Goal: Task Accomplishment & Management: Use online tool/utility

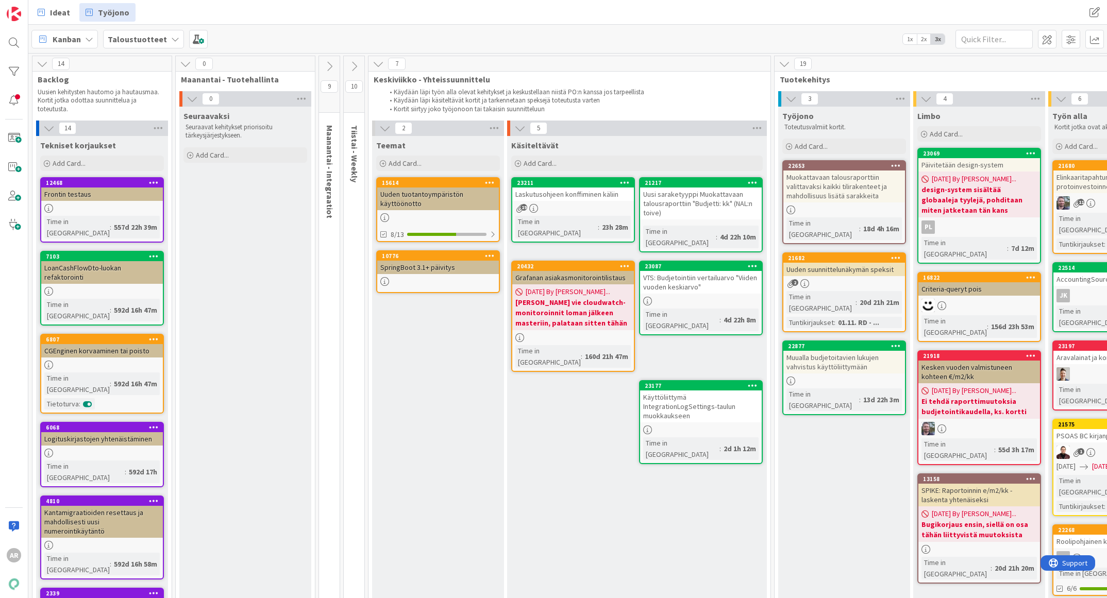
click at [702, 209] on div "Uusi saraketyyppi Muokattavaan talousraporttiin "Budjetti: kk" (NAL:n toive)" at bounding box center [701, 204] width 122 height 32
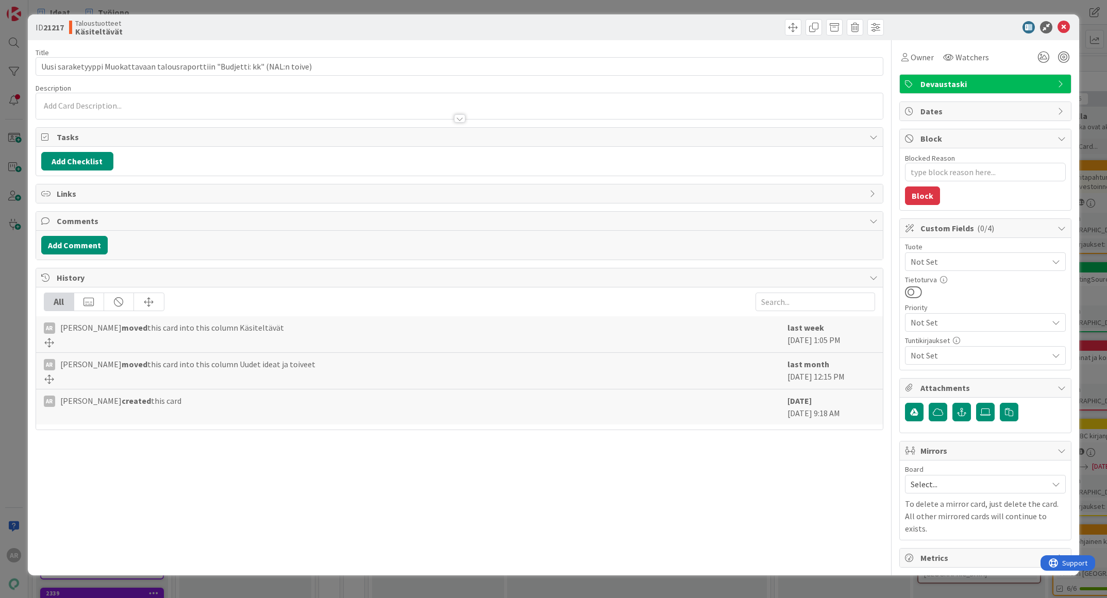
type textarea "x"
click at [126, 108] on div at bounding box center [459, 113] width 847 height 11
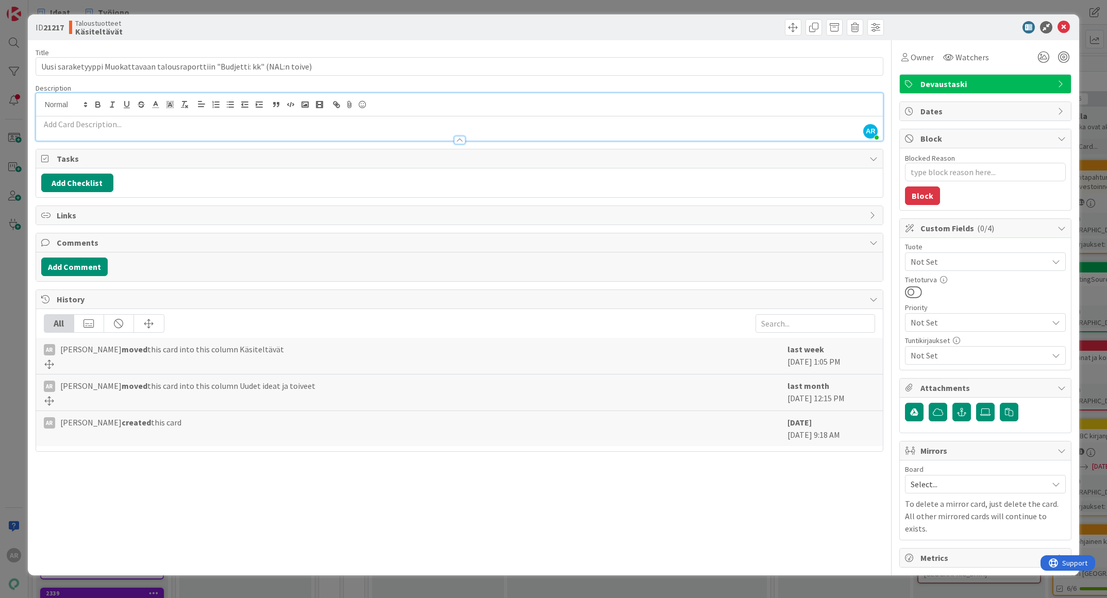
click at [132, 130] on div at bounding box center [459, 135] width 847 height 11
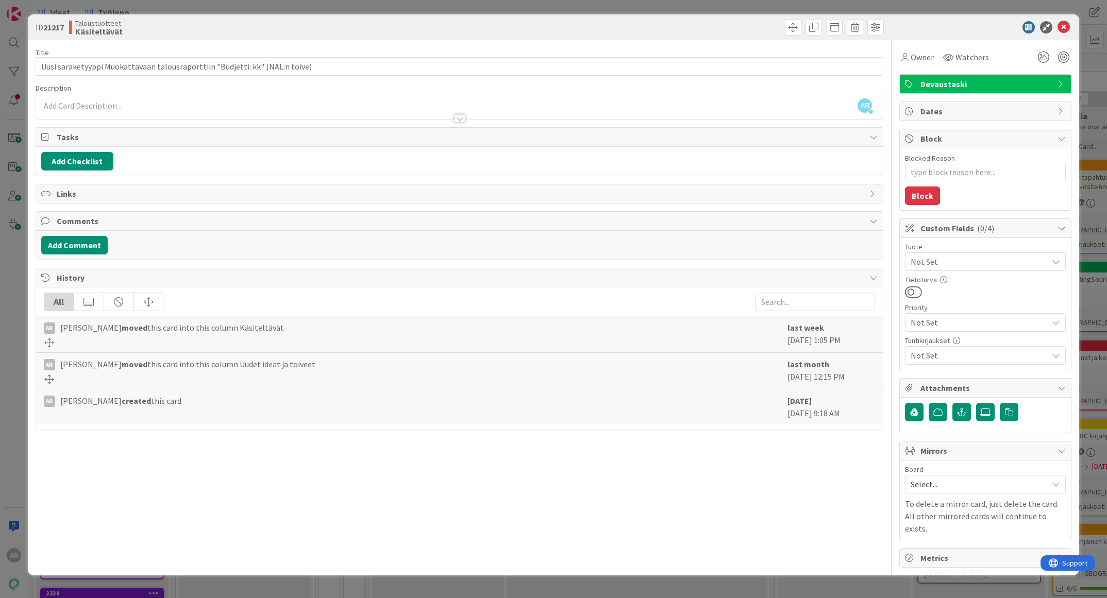
click at [137, 114] on div at bounding box center [459, 113] width 847 height 11
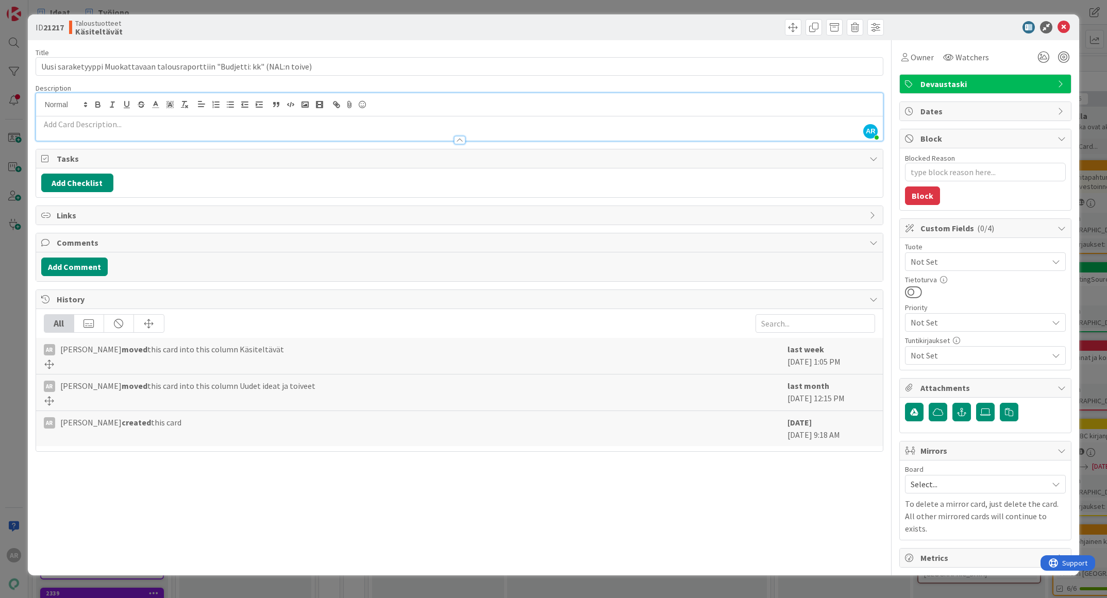
click at [137, 126] on p at bounding box center [459, 125] width 837 height 12
type textarea "x"
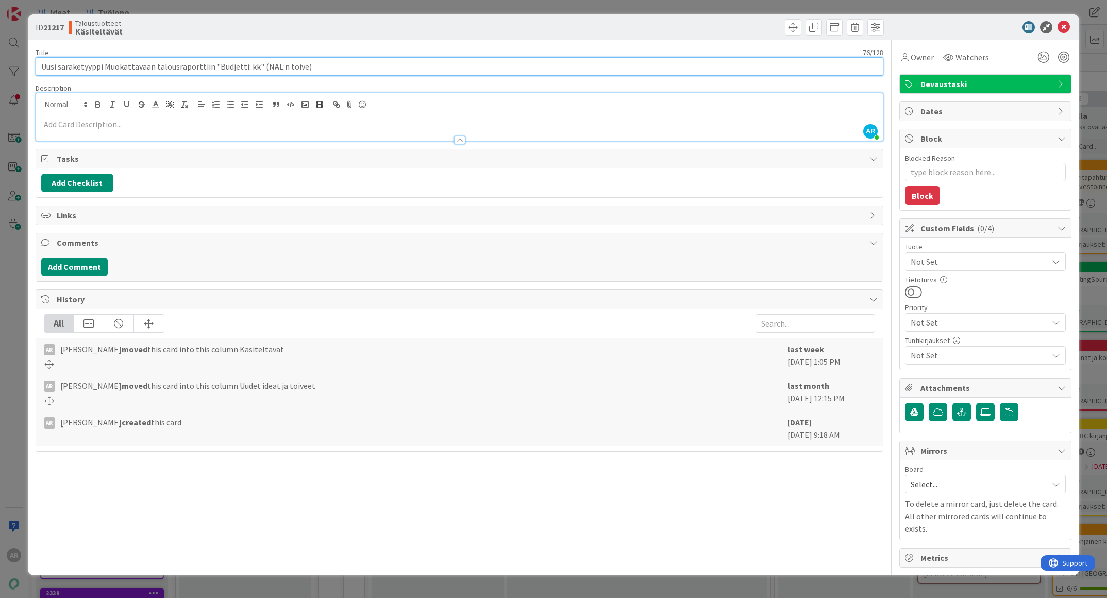
click at [40, 65] on input "Uusi saraketyyppi Muokattavaan talousraporttiin "Budjetti: kk" (NAL:n toive)" at bounding box center [460, 66] width 848 height 19
type input "SPIKEUusi saraketyyppi Muokattavaan talousraporttiin "Budjetti: kk" (NAL:n toiv…"
type textarea "x"
type input "SPIKE: Uusi saraketyyppi Muokattavaan talousraporttiin "Budjetti: kk" (NAL:n to…"
type textarea "x"
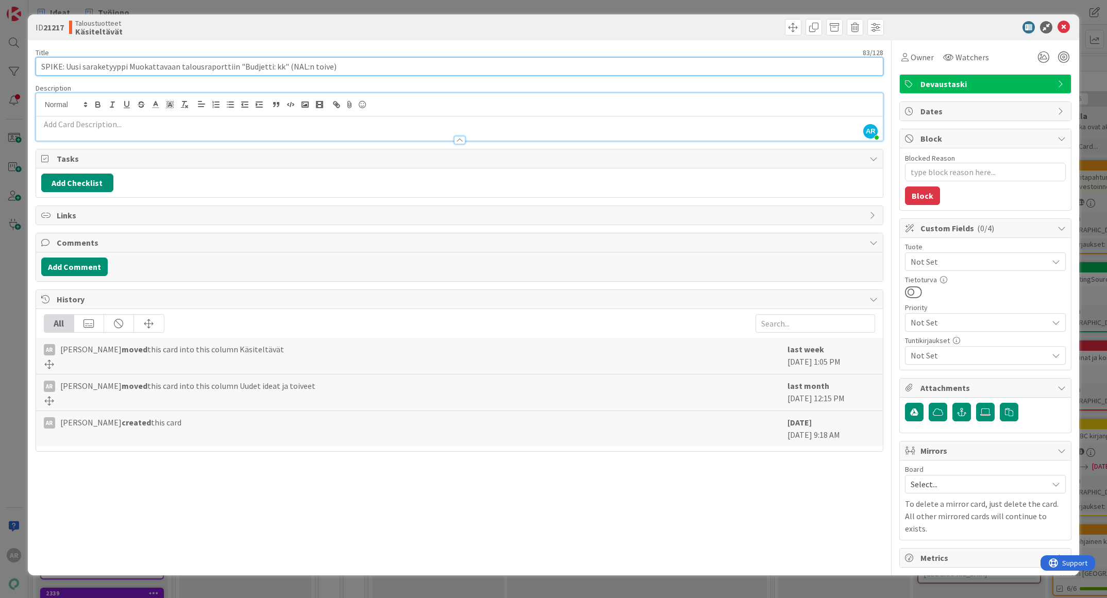
type input "SPIKE: Uusi saraketyyppi Muokattavaan talousraporttiin "Budjetti: kk" (NAL:n to…"
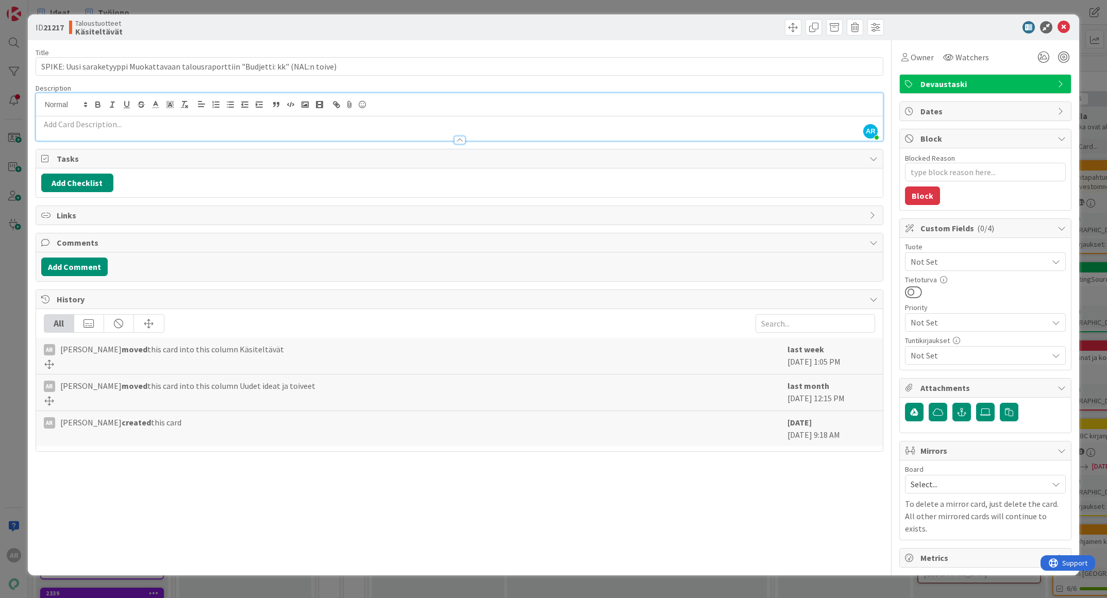
click at [107, 130] on div at bounding box center [459, 135] width 847 height 11
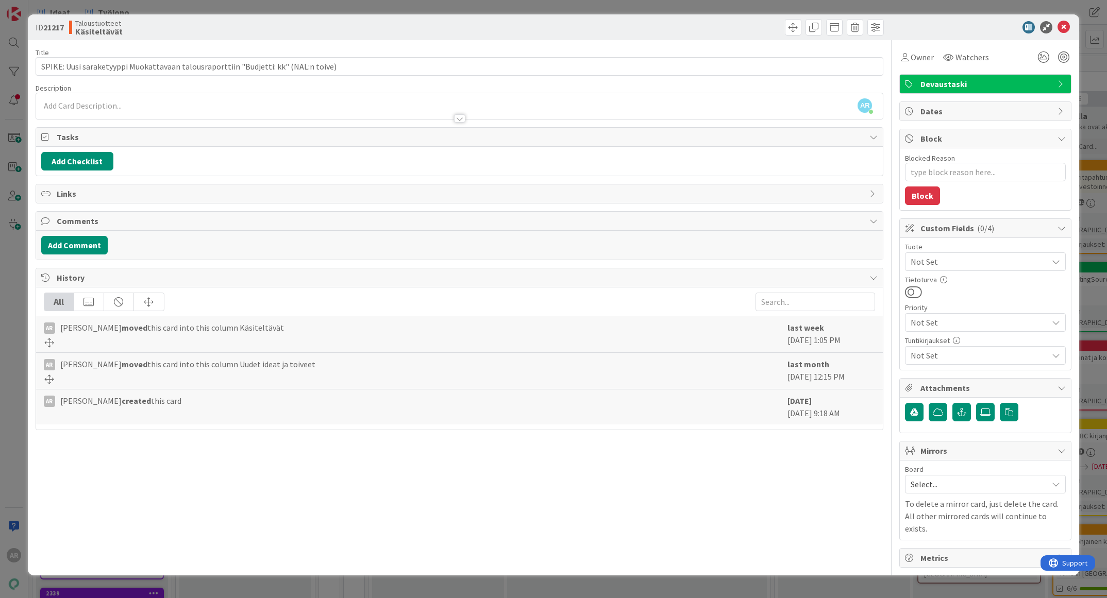
click at [115, 111] on div at bounding box center [459, 113] width 847 height 11
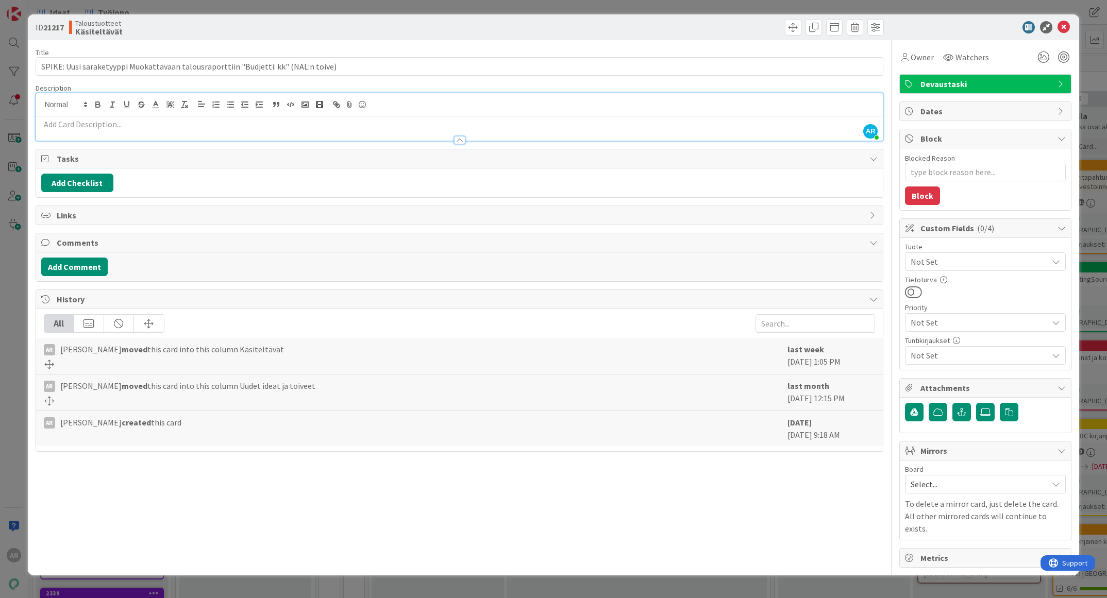
click at [118, 123] on p at bounding box center [459, 125] width 837 height 12
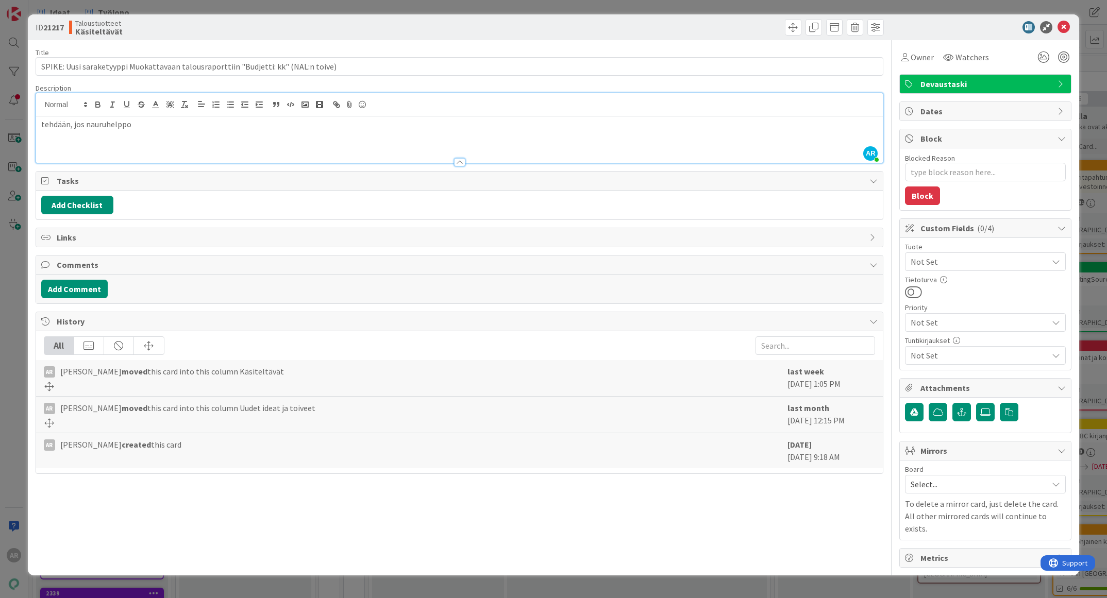
click at [8, 295] on div "ID 21217 Taloustuotteet Käsiteltävät Title 83 / 128 SPIKE: Uusi saraketyyppi Mu…" at bounding box center [553, 299] width 1107 height 598
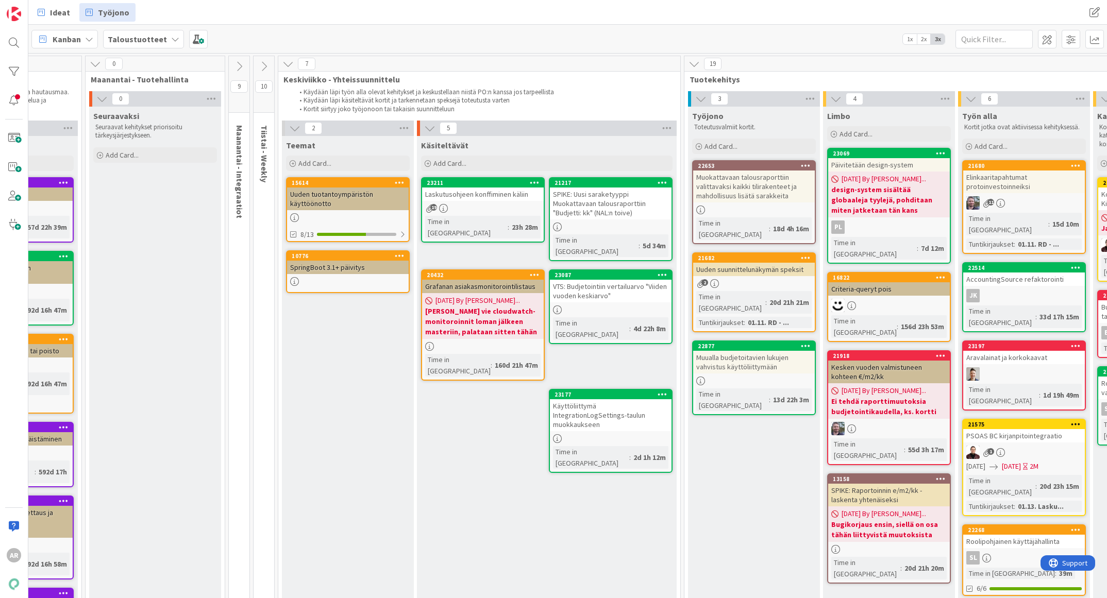
scroll to position [0, 102]
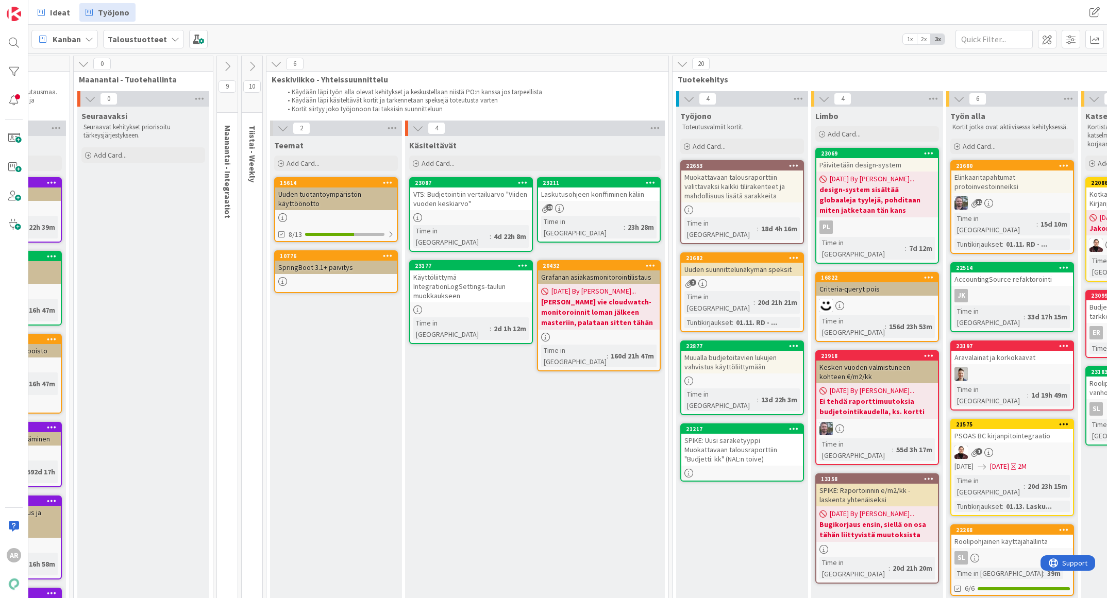
click at [728, 434] on div "SPIKE: Uusi saraketyyppi Muokattavaan talousraporttiin "Budjetti: kk" (NAL:n to…" at bounding box center [742, 450] width 122 height 32
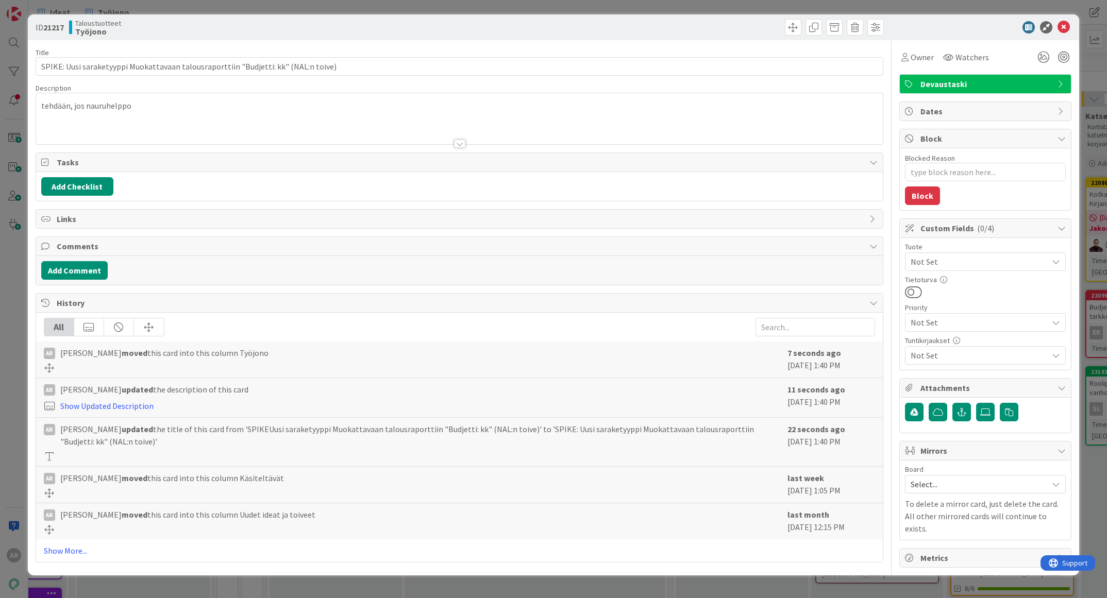
click at [1056, 82] on div "Devaustaski" at bounding box center [985, 84] width 171 height 19
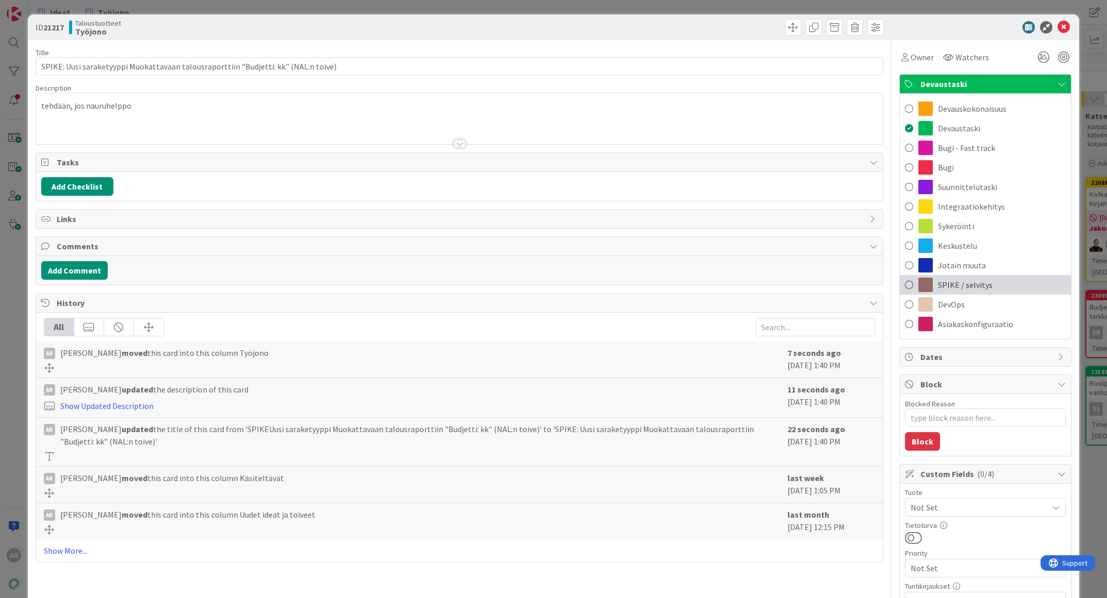
click at [905, 280] on span at bounding box center [909, 284] width 8 height 15
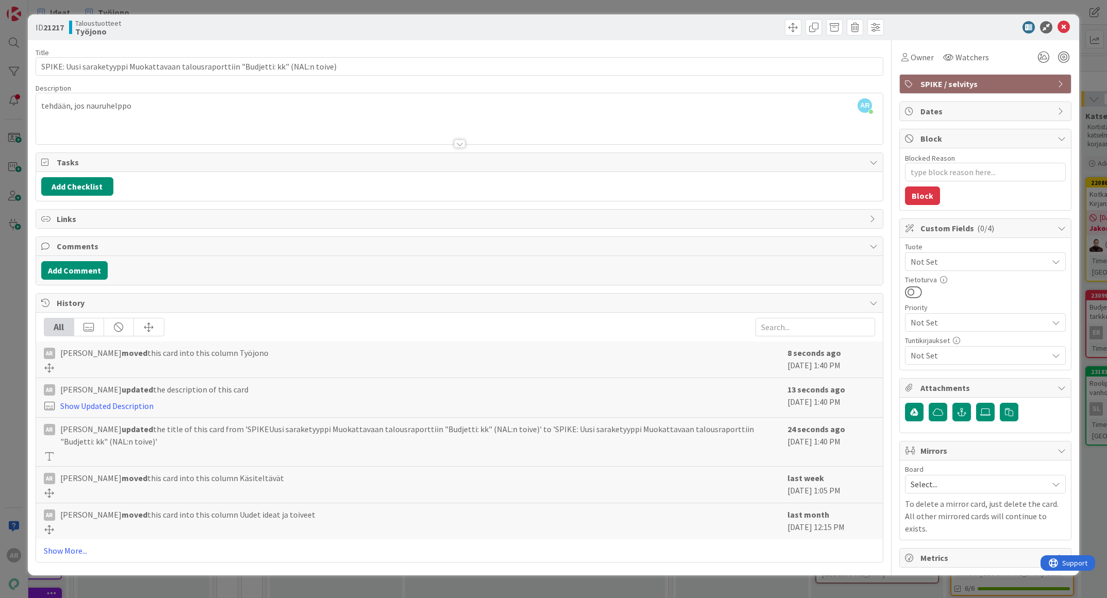
click at [14, 383] on div "ID 21217 Taloustuotteet Työjono Title 83 / 128 SPIKE: Uusi saraketyyppi Muokatt…" at bounding box center [553, 299] width 1107 height 598
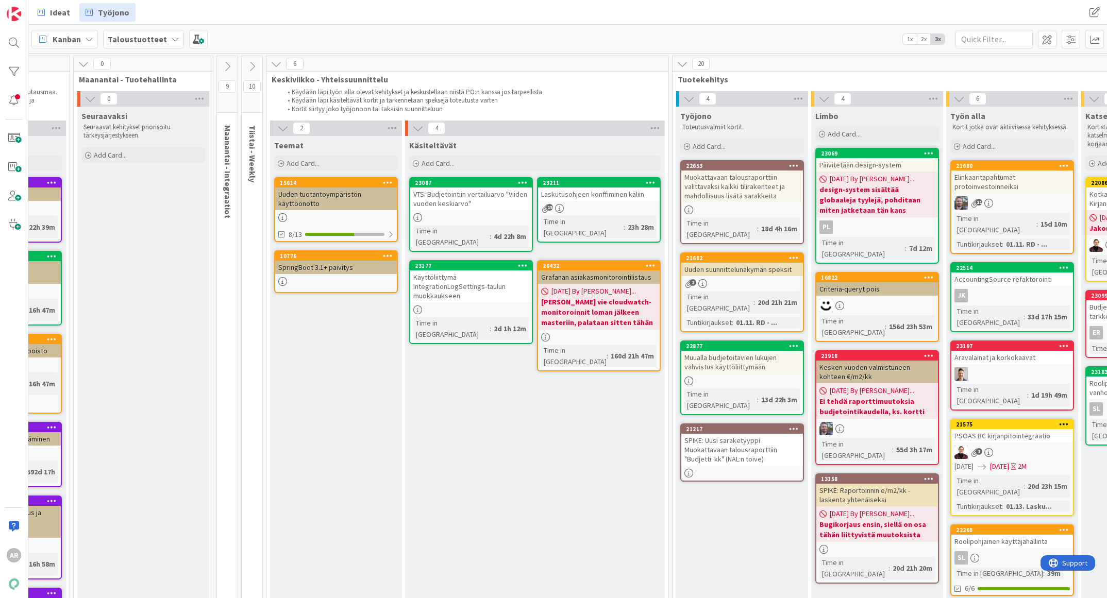
click at [480, 198] on div "VTS: Budjetointiin vertailuarvo "Viiden vuoden keskiarvo"" at bounding box center [471, 199] width 122 height 23
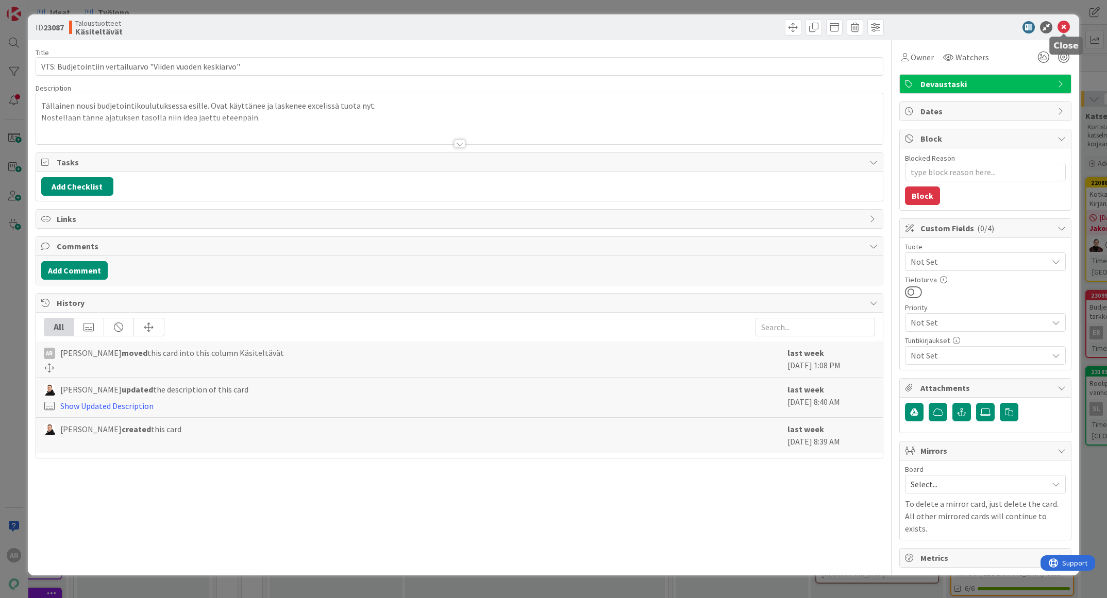
click at [1066, 25] on icon at bounding box center [1063, 27] width 12 height 12
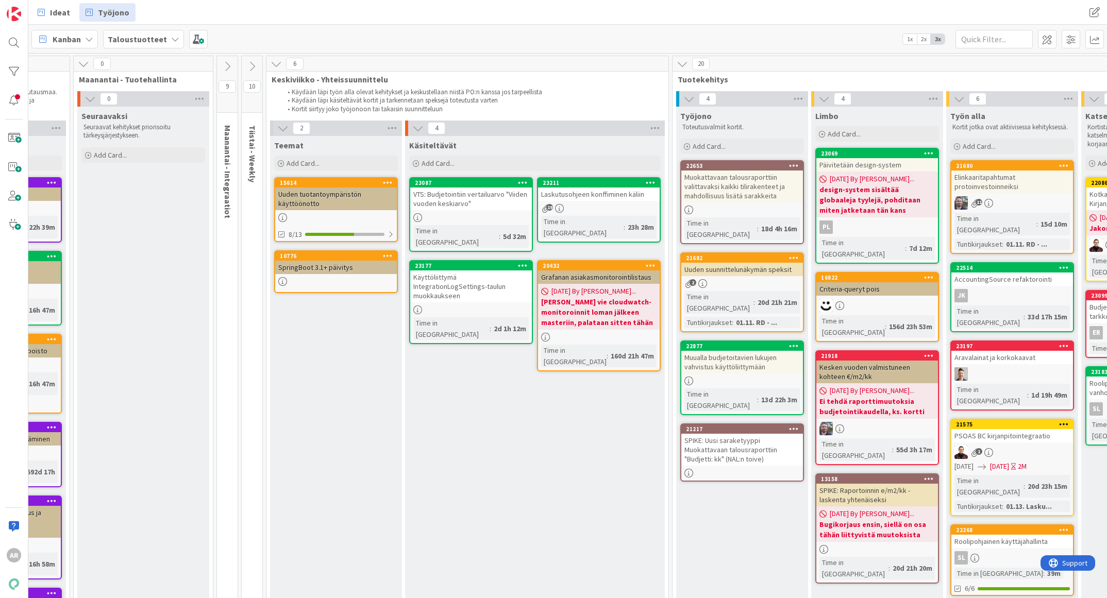
click at [492, 203] on div "VTS: Budjetointiin vertailuarvo "Viiden vuoden keskiarvo"" at bounding box center [471, 199] width 122 height 23
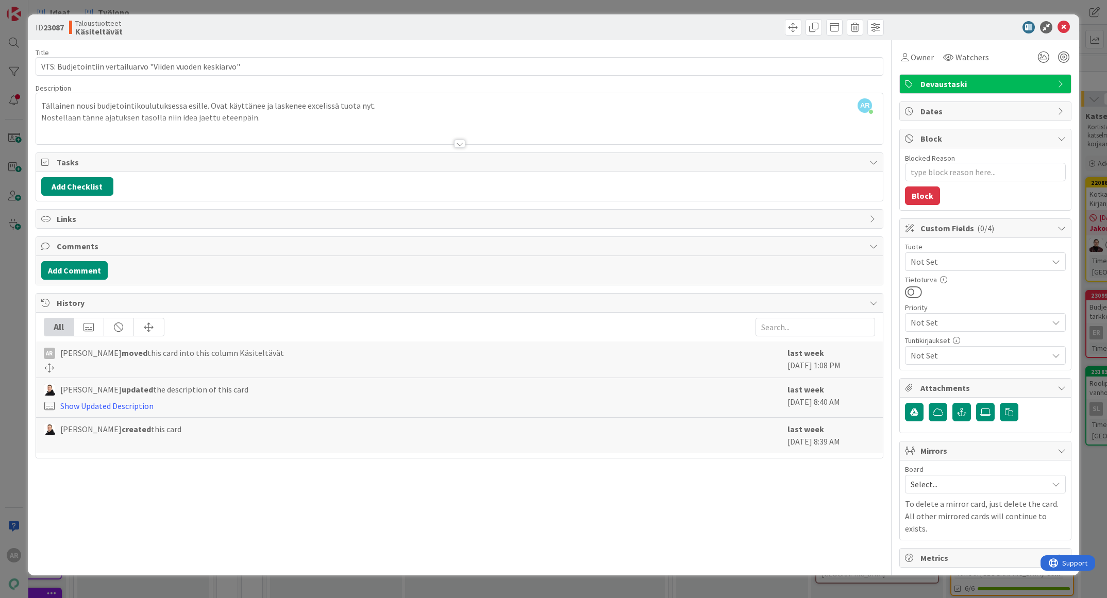
click at [152, 129] on div at bounding box center [459, 131] width 847 height 26
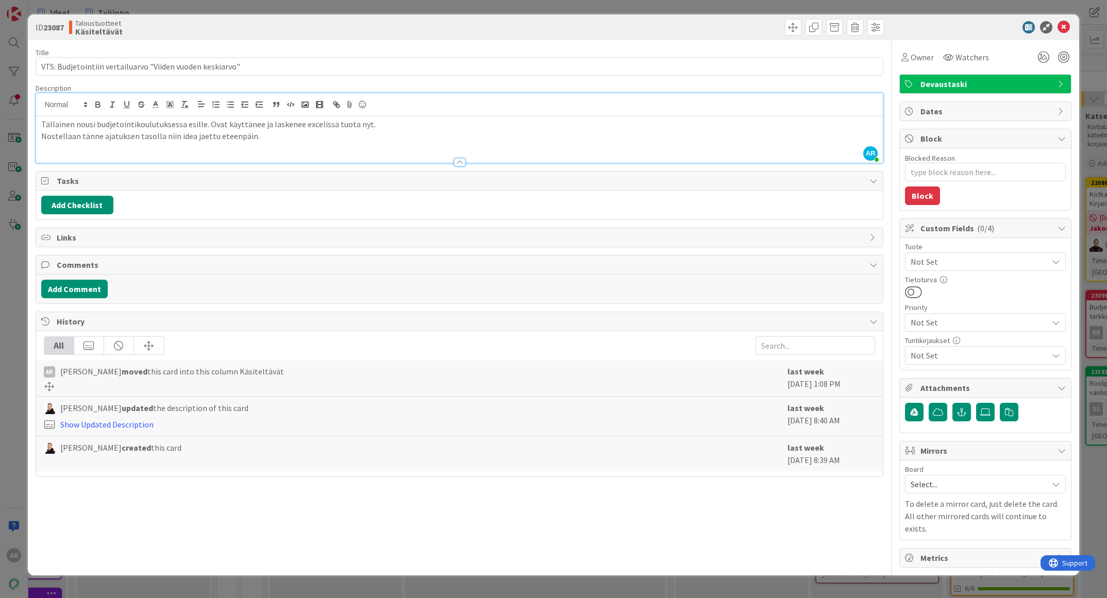
click at [294, 141] on p "Nostellaan tänne ajatuksen tasolla niin idea jaettu eteenpäin." at bounding box center [459, 136] width 837 height 12
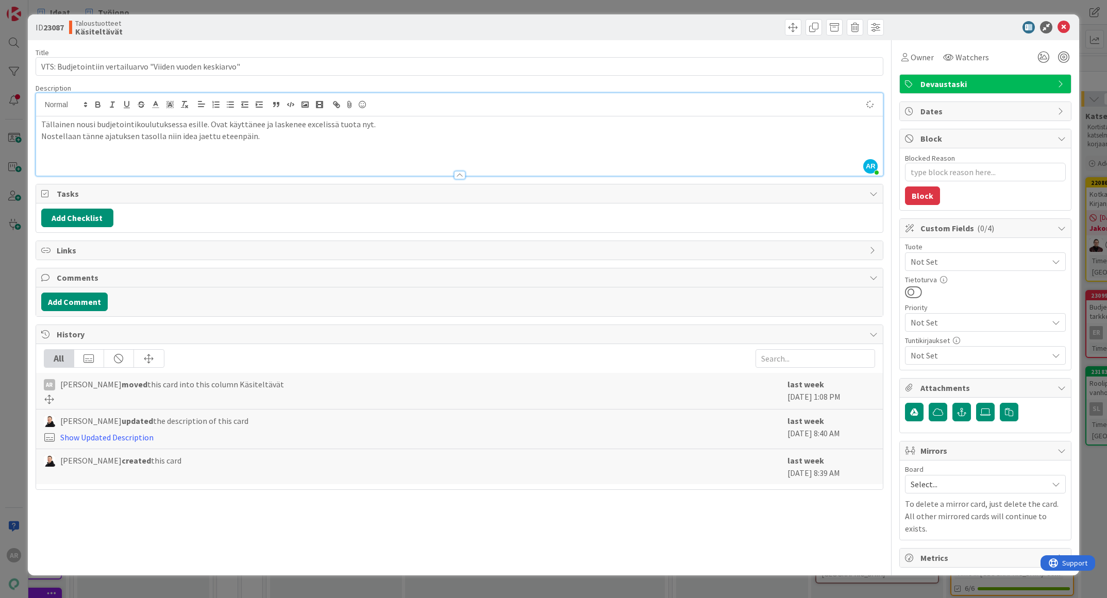
type textarea "x"
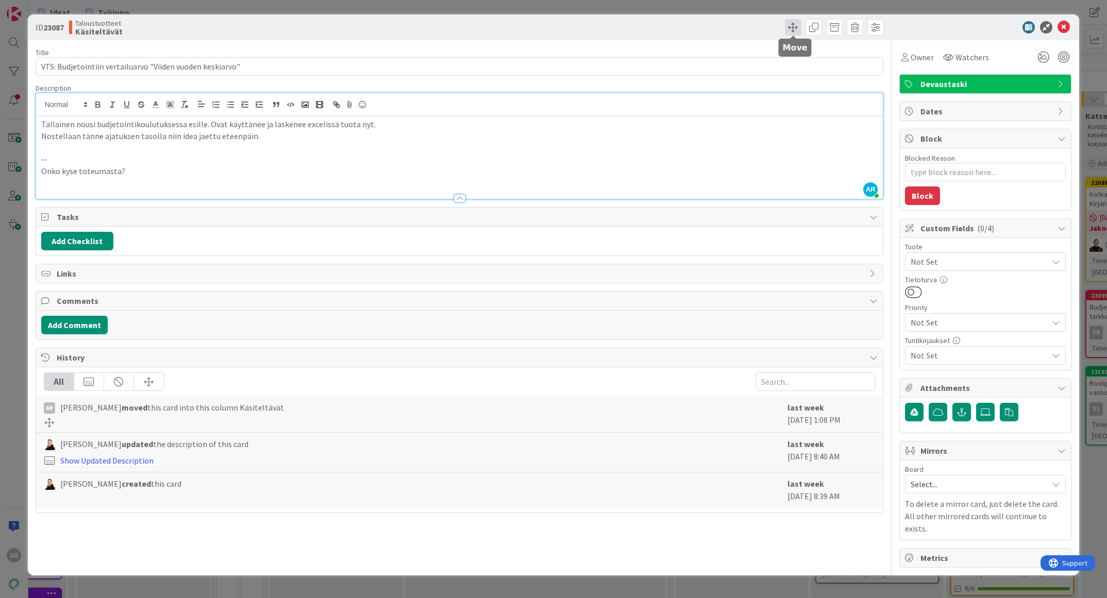
click at [793, 25] on span at bounding box center [793, 27] width 16 height 16
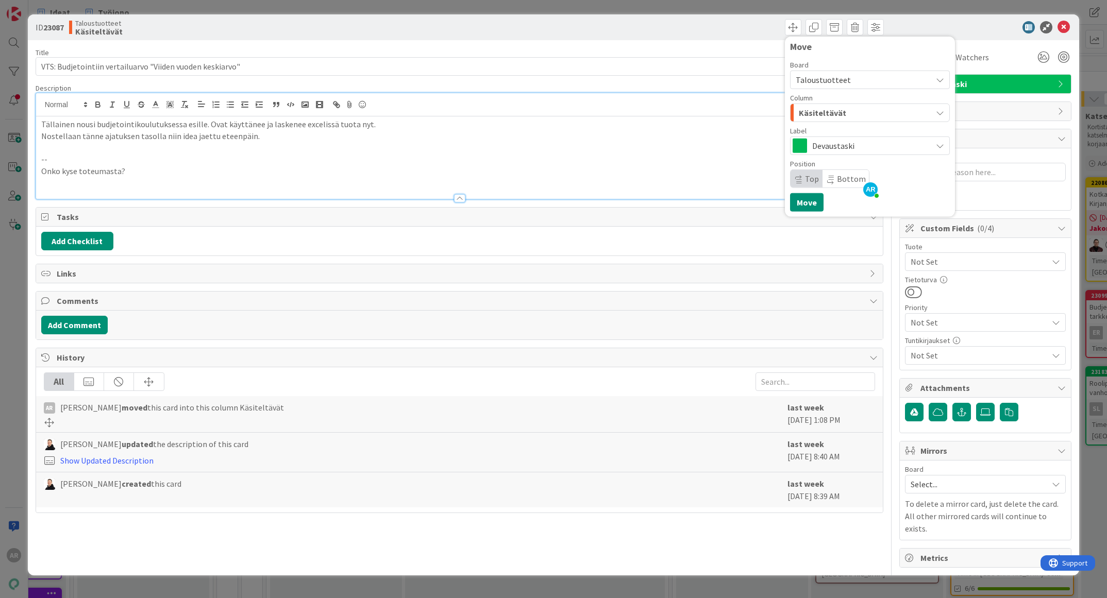
click at [892, 81] on span "Taloustuotteet" at bounding box center [861, 80] width 131 height 14
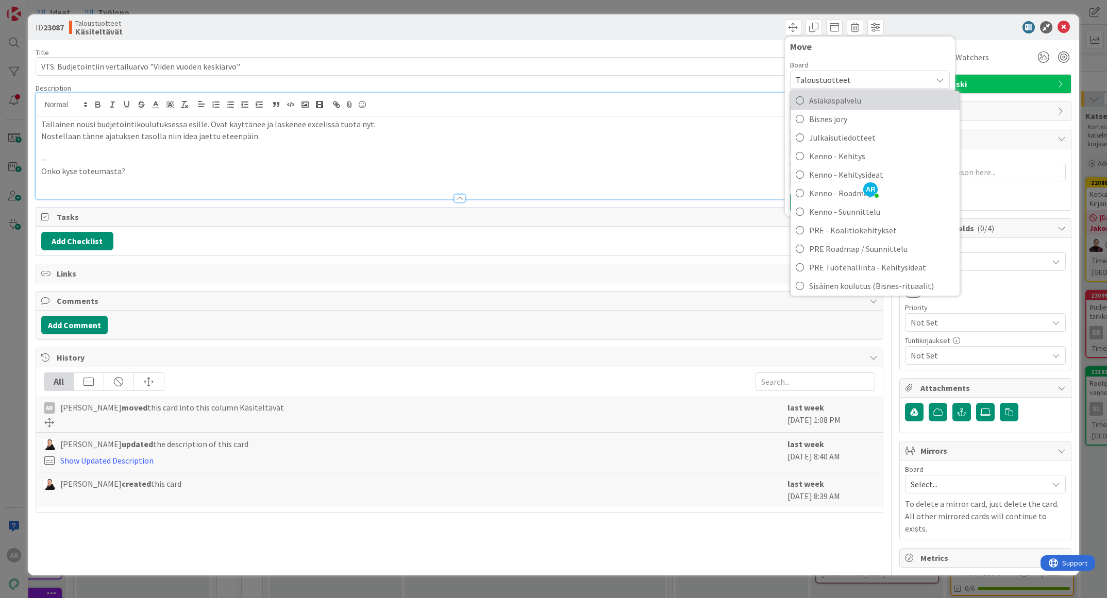
scroll to position [31, 0]
click at [800, 264] on icon at bounding box center [800, 264] width 8 height 15
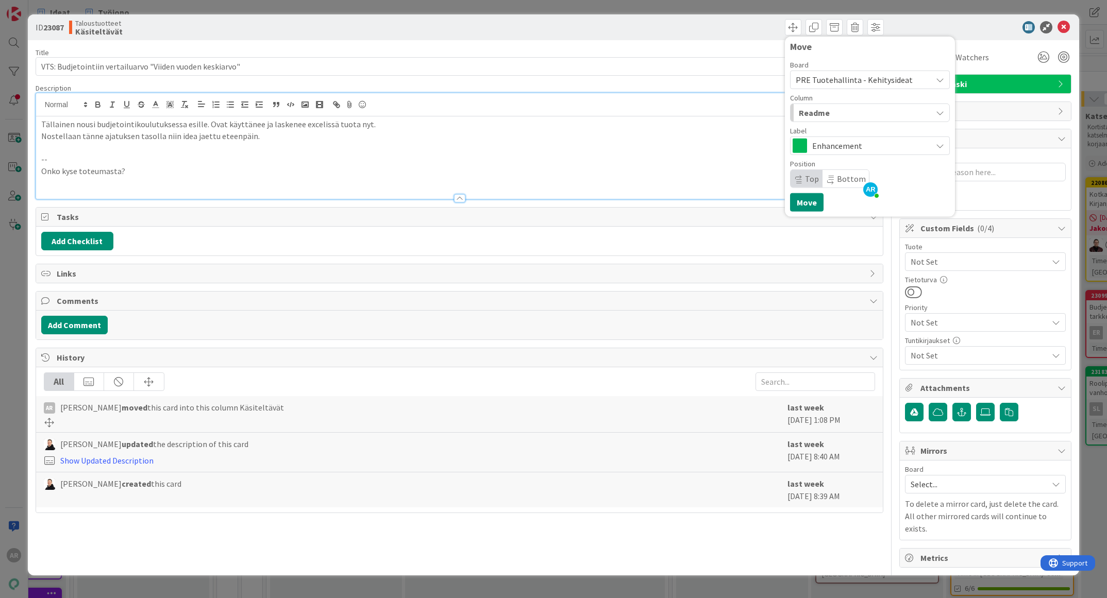
click at [876, 110] on div "Readme" at bounding box center [864, 113] width 136 height 16
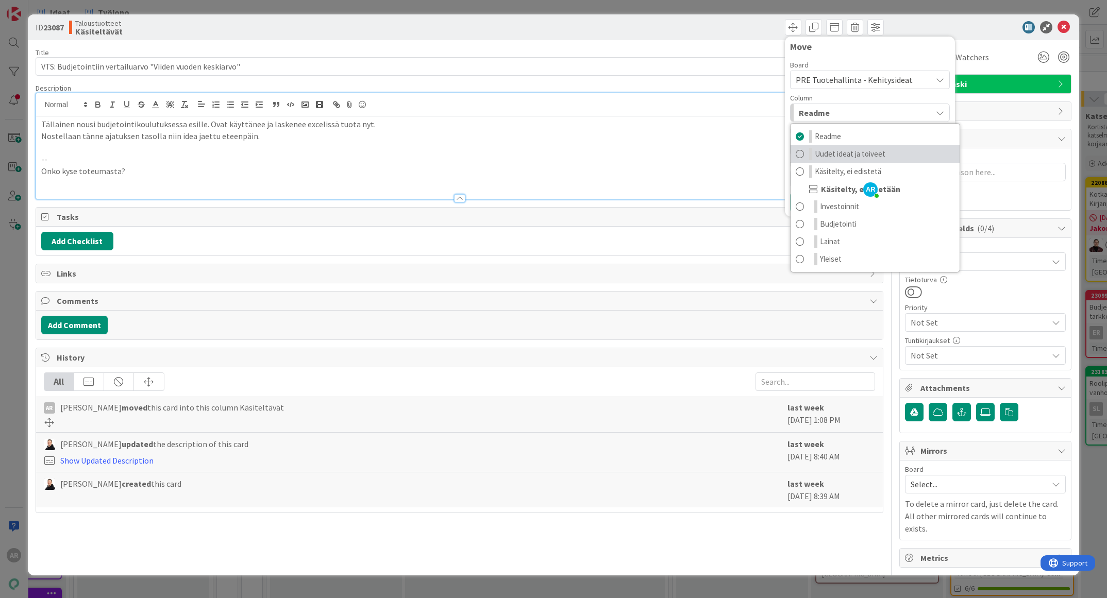
click at [845, 155] on span "Uudet ideat ja toiveet" at bounding box center [850, 154] width 71 height 12
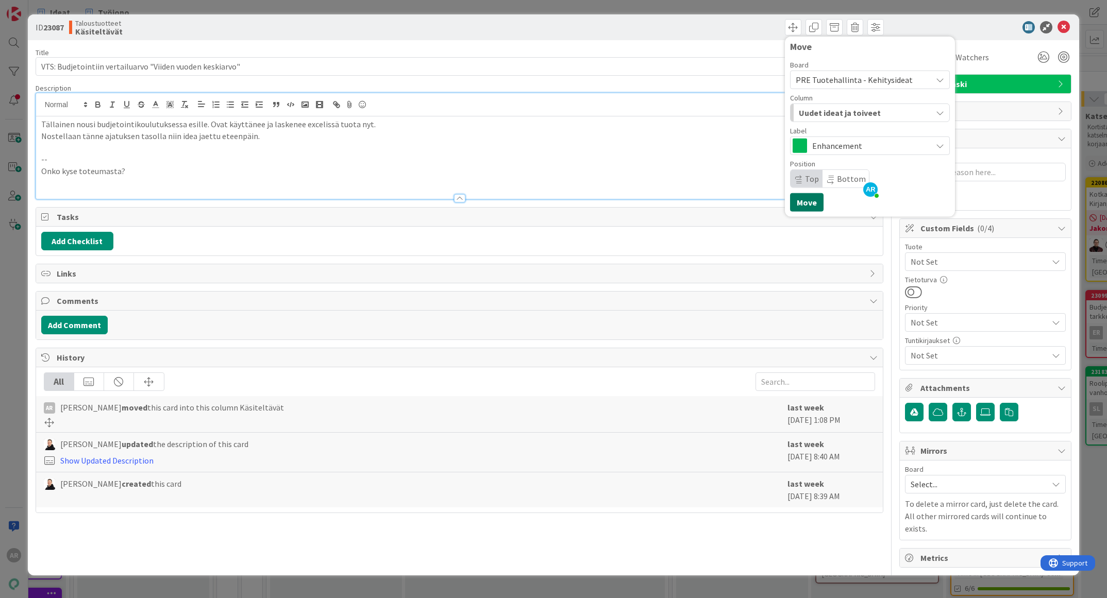
click at [808, 203] on button "Move" at bounding box center [806, 202] width 33 height 19
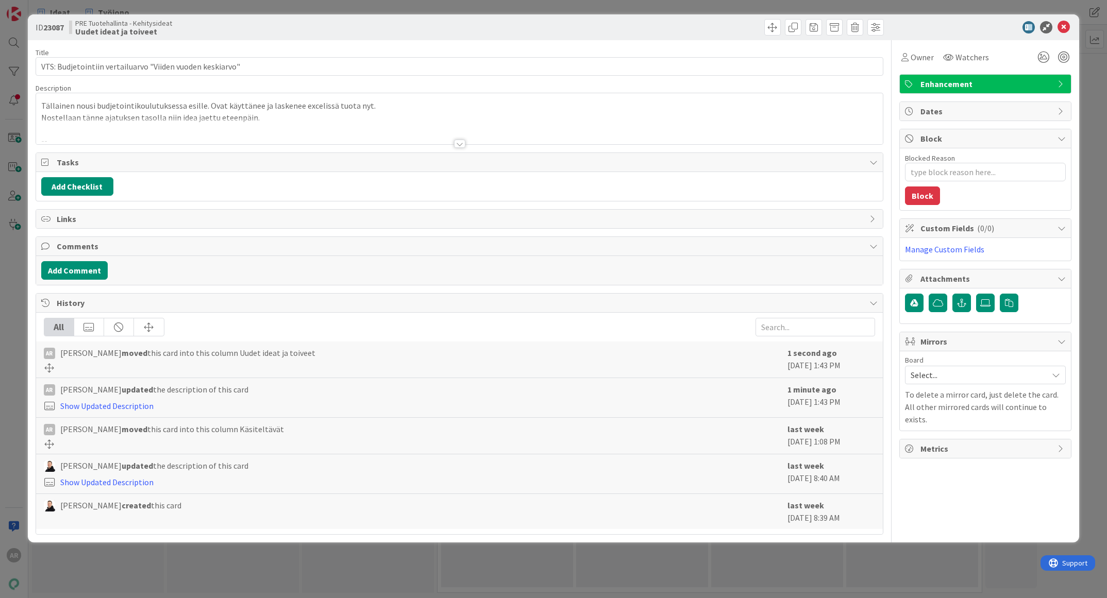
click at [16, 273] on div "ID 23087 PRE Tuotehallinta - Kehitysideat Uudet ideat ja toiveet Title 57 / 128…" at bounding box center [553, 299] width 1107 height 598
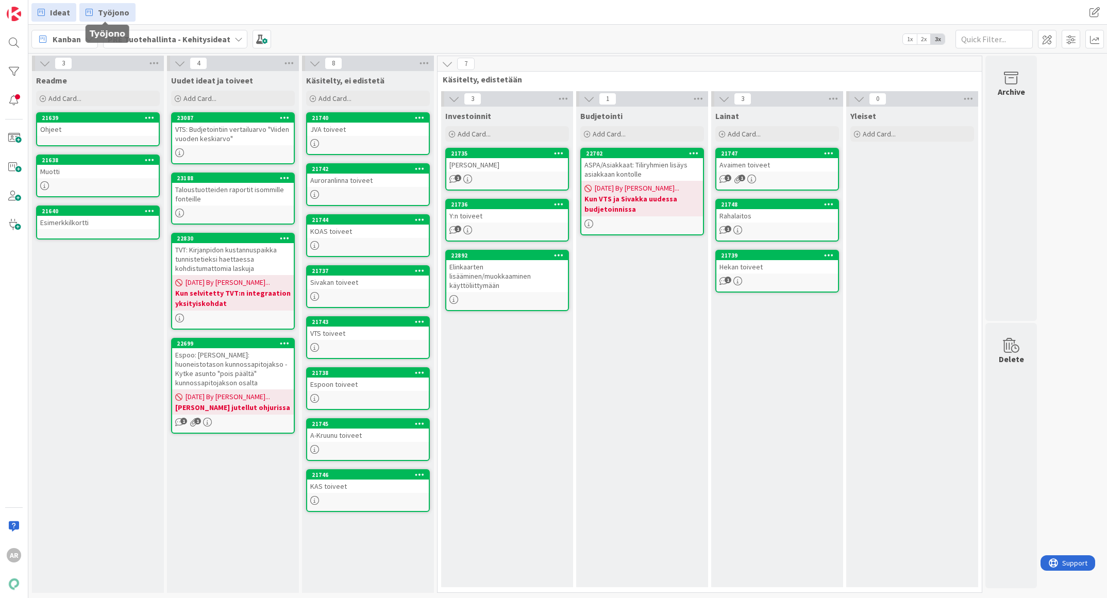
click at [110, 11] on span "Työjono" at bounding box center [113, 12] width 31 height 12
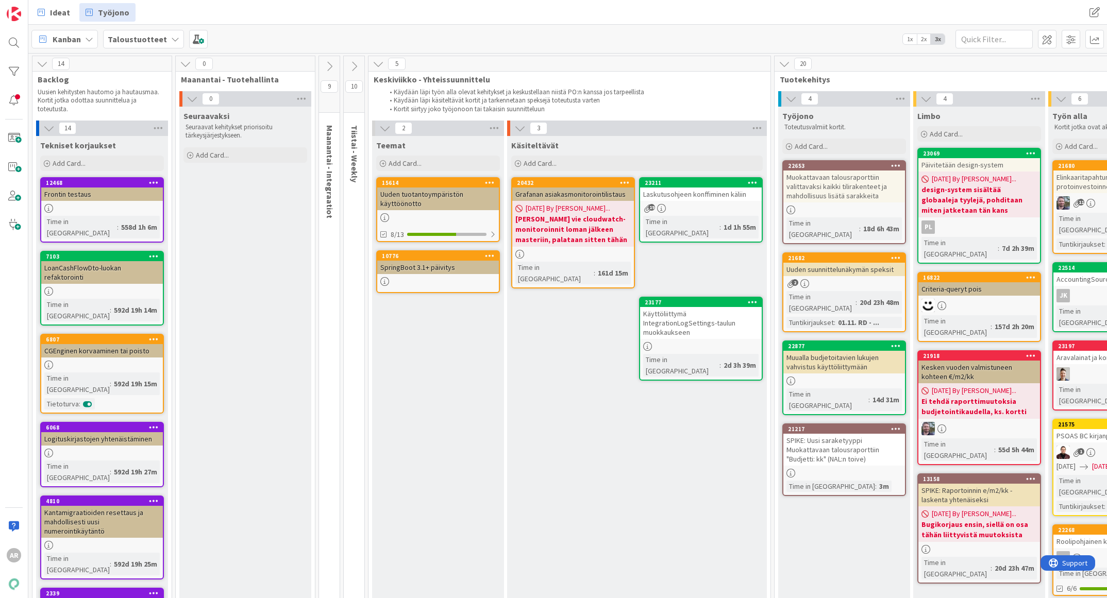
click at [692, 193] on div "Laskutusohjeen konffiminen käliin" at bounding box center [701, 194] width 122 height 13
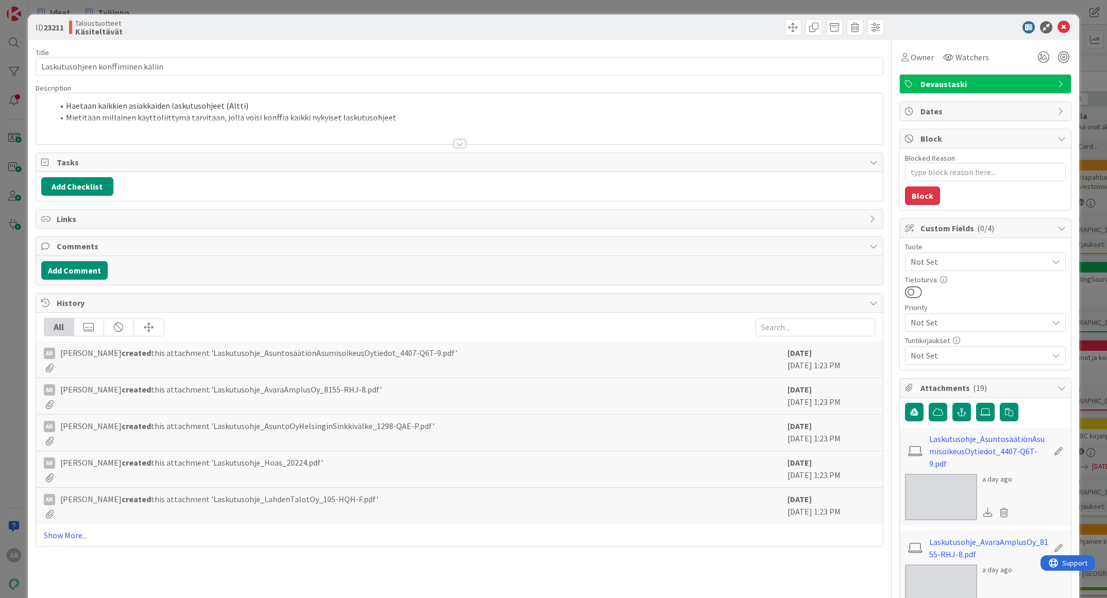
type textarea "x"
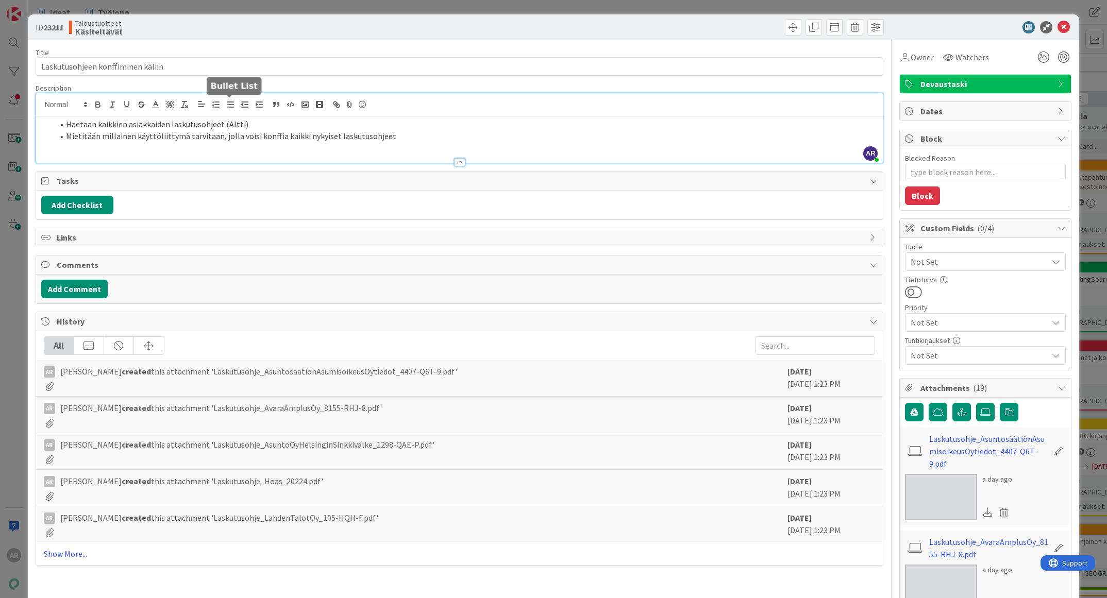
drag, startPoint x: 250, startPoint y: 103, endPoint x: 225, endPoint y: 109, distance: 26.5
click at [225, 109] on div "AR Altti Rautalahti just joined Haetaan kaikkien asiakkaiden laskutusohjeet (Al…" at bounding box center [459, 128] width 847 height 70
click at [80, 123] on li "Haetaan kaikkien asiakkaiden laskutusohjeet" at bounding box center [466, 125] width 825 height 12
click at [410, 131] on li "Mietitään millainen käyttöliittymä tarvitaan, jolla voisi konffia kaikki nykyis…" at bounding box center [466, 136] width 825 height 12
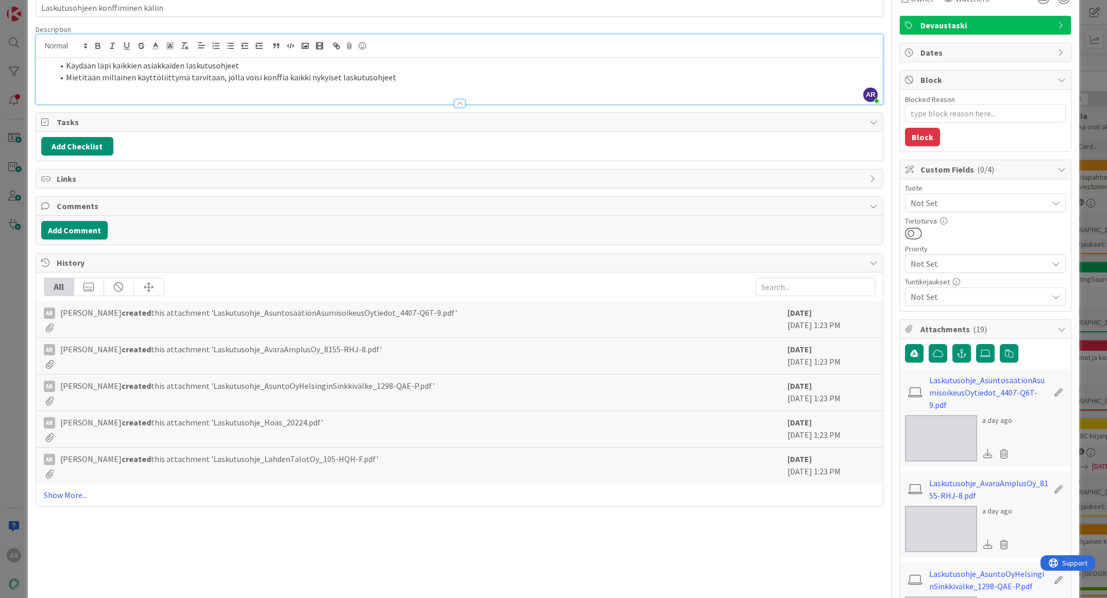
scroll to position [232, 0]
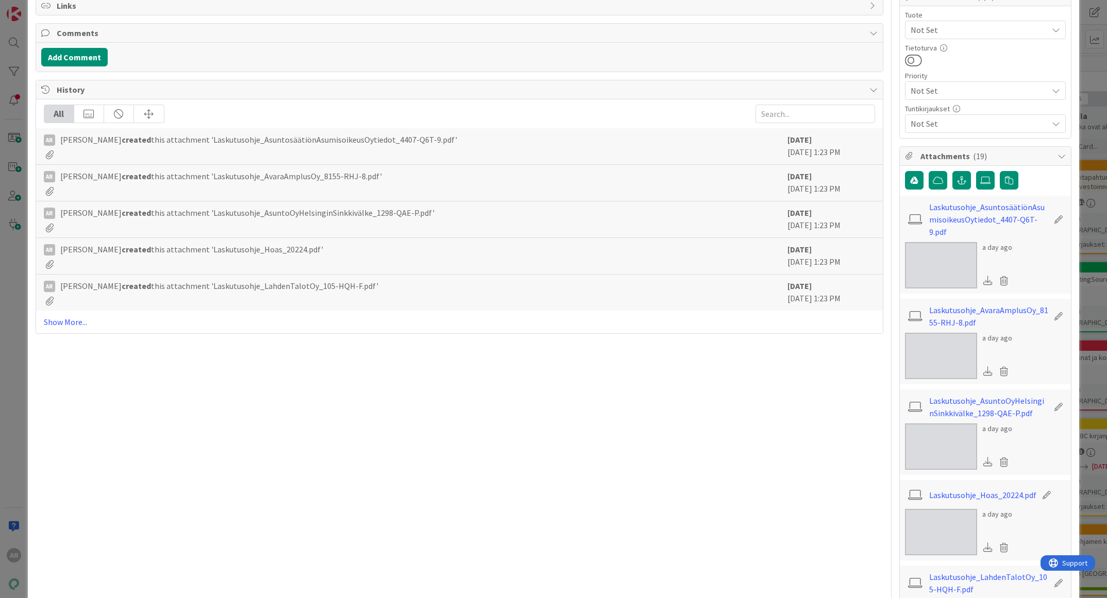
click at [930, 242] on img at bounding box center [941, 265] width 72 height 46
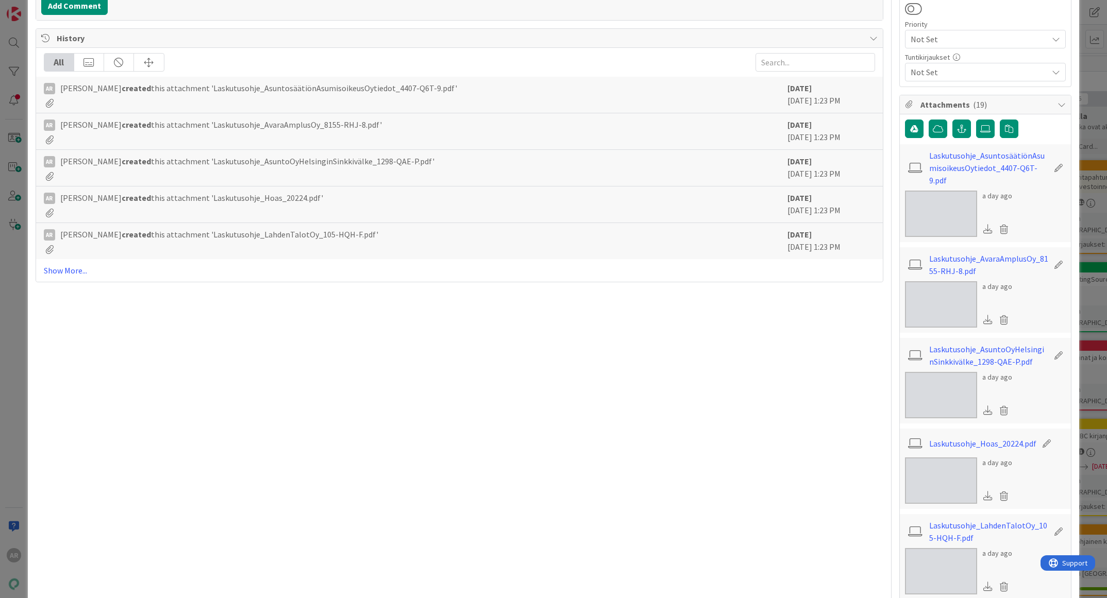
scroll to position [386, 0]
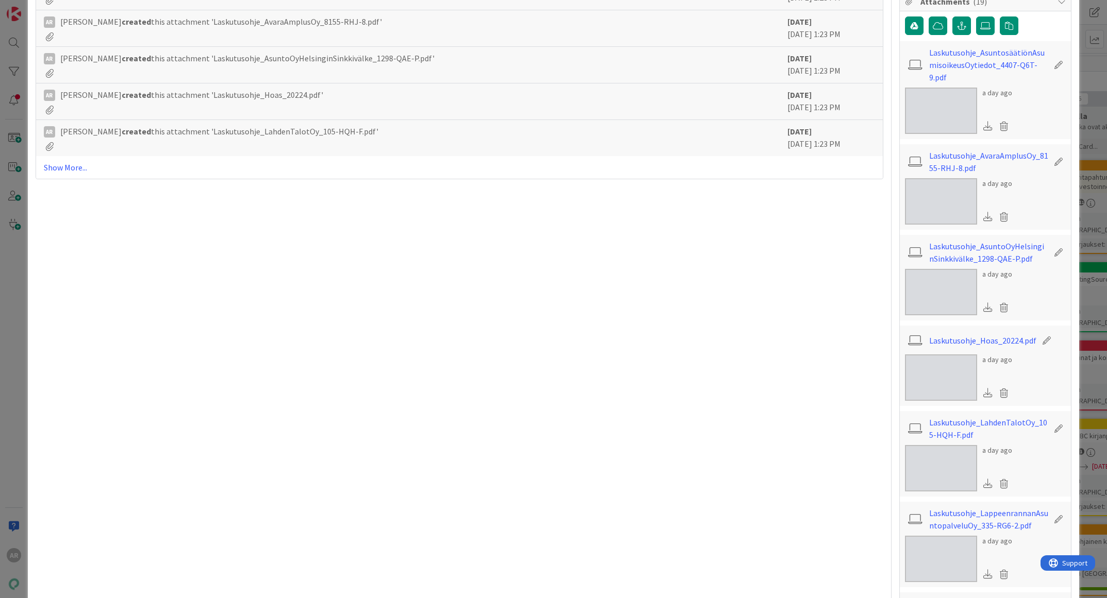
click at [928, 355] on img at bounding box center [941, 378] width 72 height 46
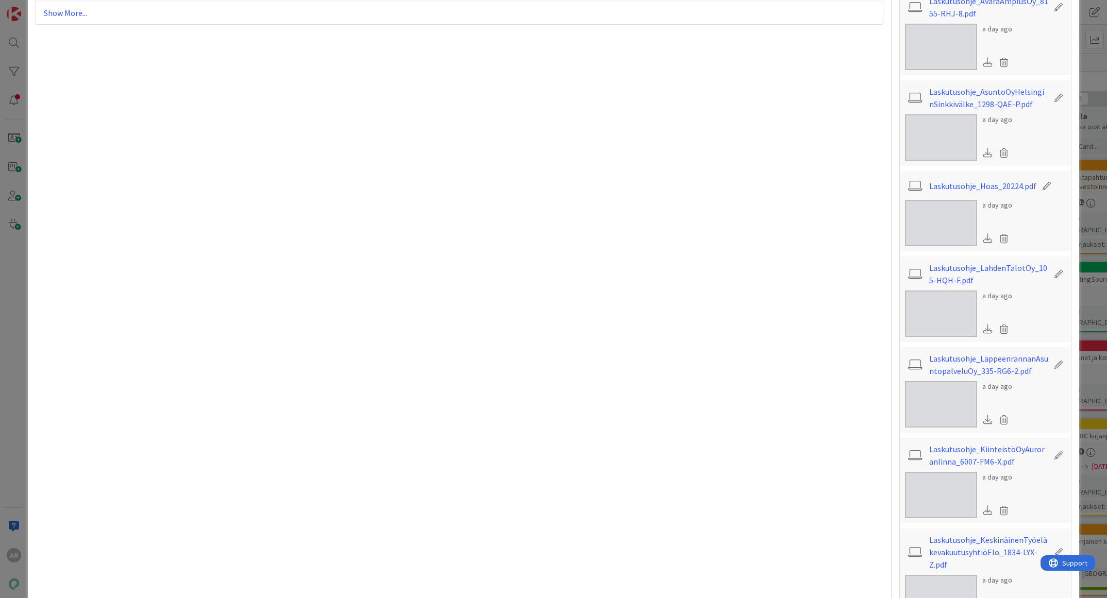
click at [924, 303] on img at bounding box center [941, 314] width 72 height 46
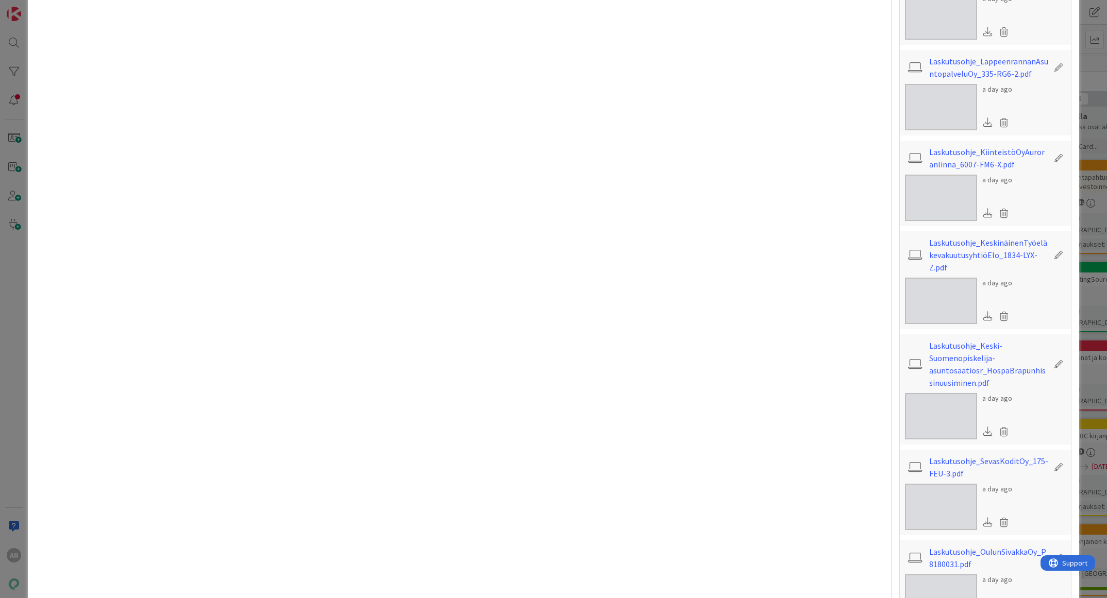
scroll to position [850, 0]
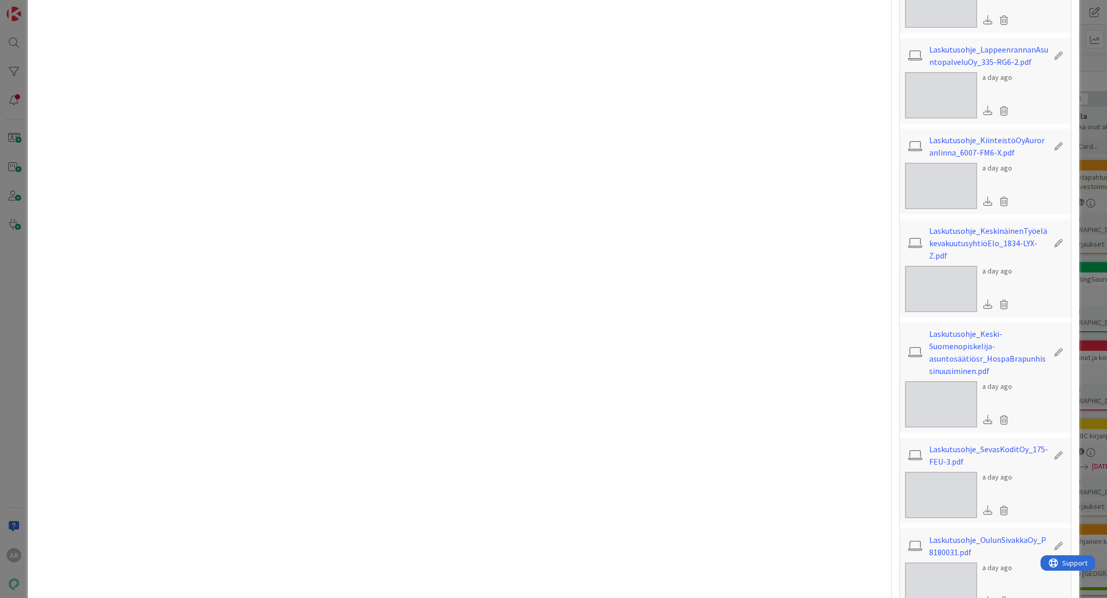
click at [937, 472] on img at bounding box center [941, 495] width 72 height 46
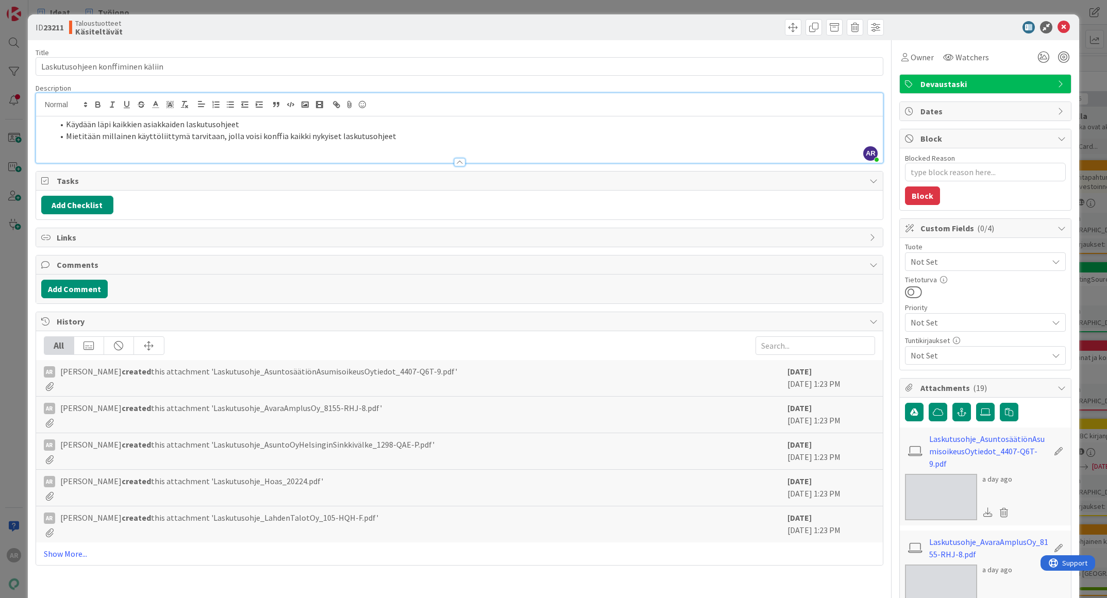
click at [12, 386] on div "ID 23211 Taloustuotteet Käsiteltävät Title 33 / 128 Laskutusohjeen konffiminen …" at bounding box center [553, 299] width 1107 height 598
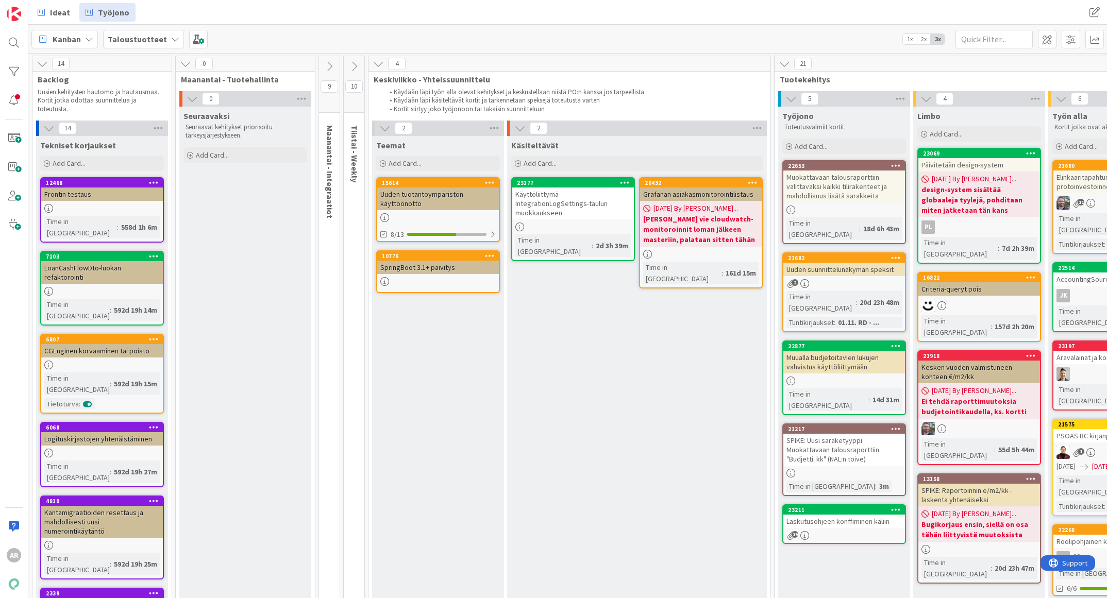
click at [562, 211] on link "23177 Käyttöliittymä IntegrationLogSettings-taulun muokkaukseen Time in [GEOGRA…" at bounding box center [573, 219] width 124 height 84
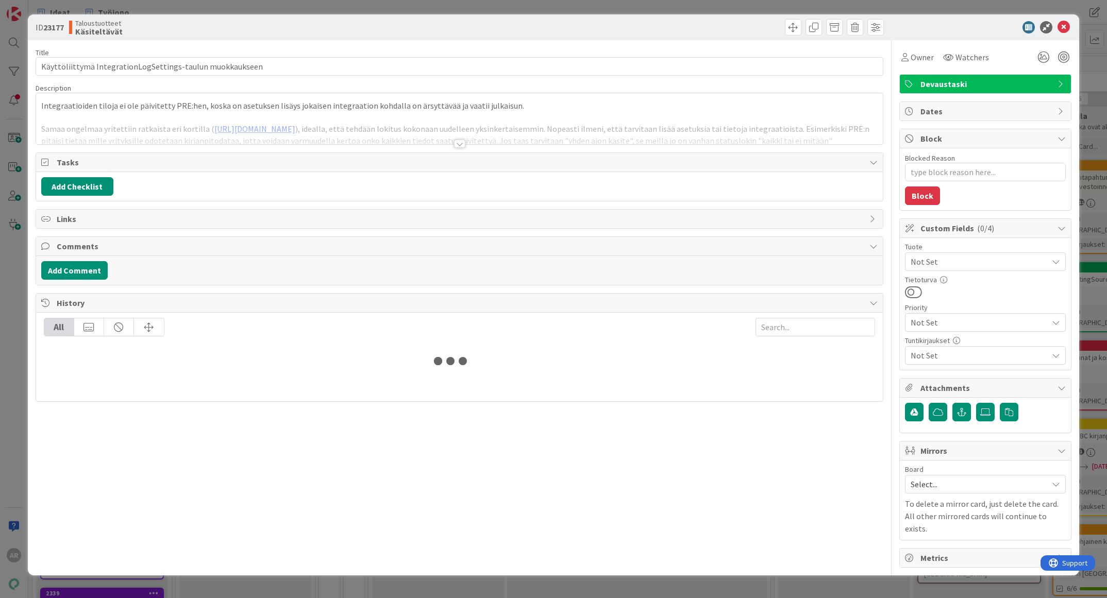
type textarea "x"
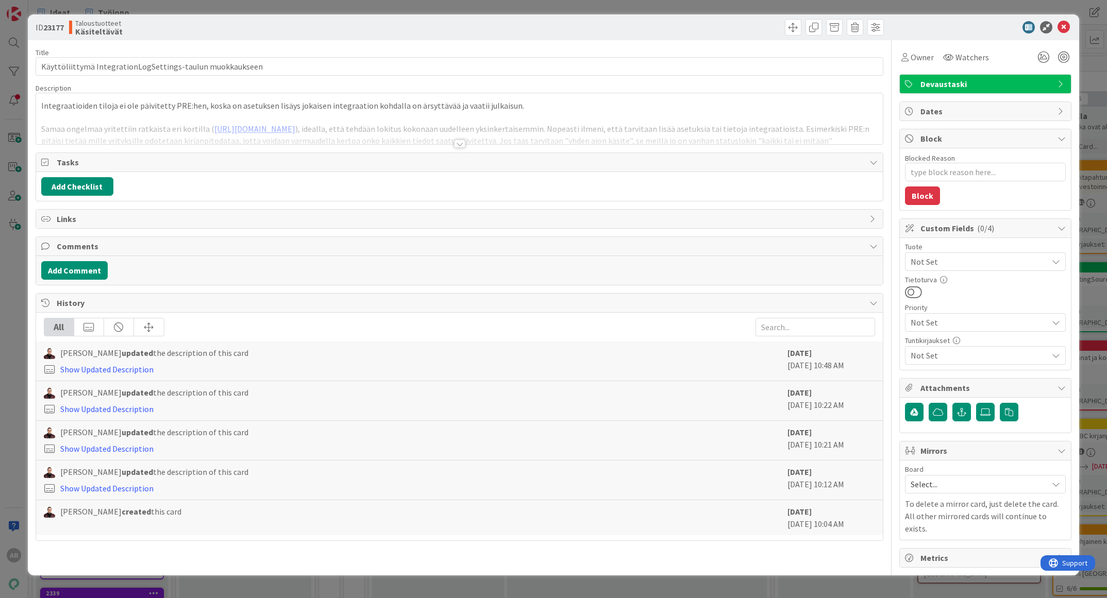
click at [462, 145] on div at bounding box center [459, 144] width 11 height 8
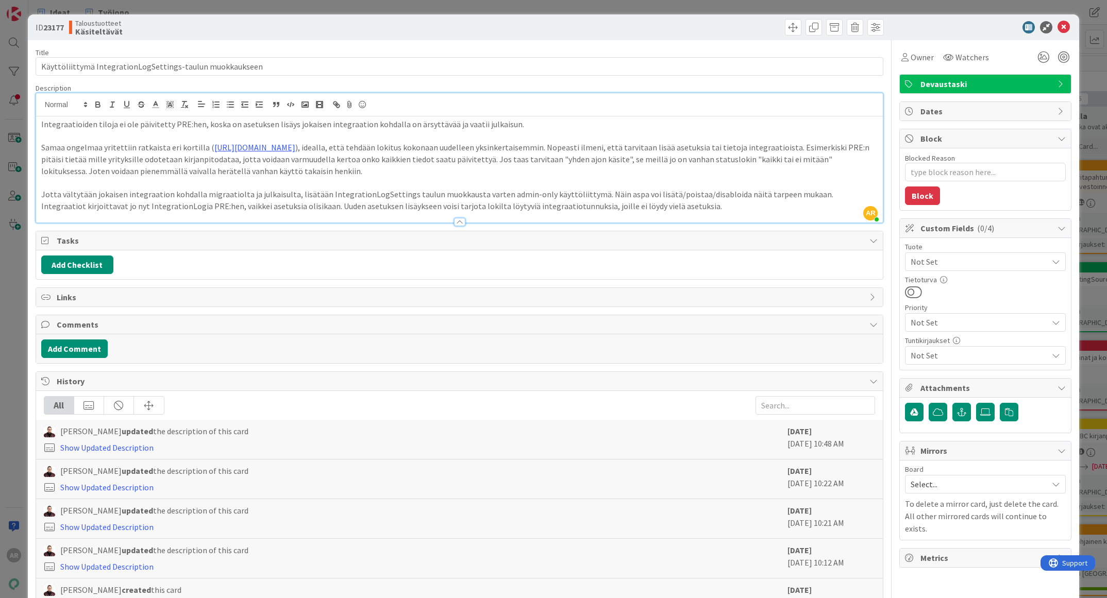
click at [12, 338] on div "ID 23177 Taloustuotteet Käsiteltävät Title 57 / 128 Käyttöliittymä IntegrationL…" at bounding box center [553, 299] width 1107 height 598
